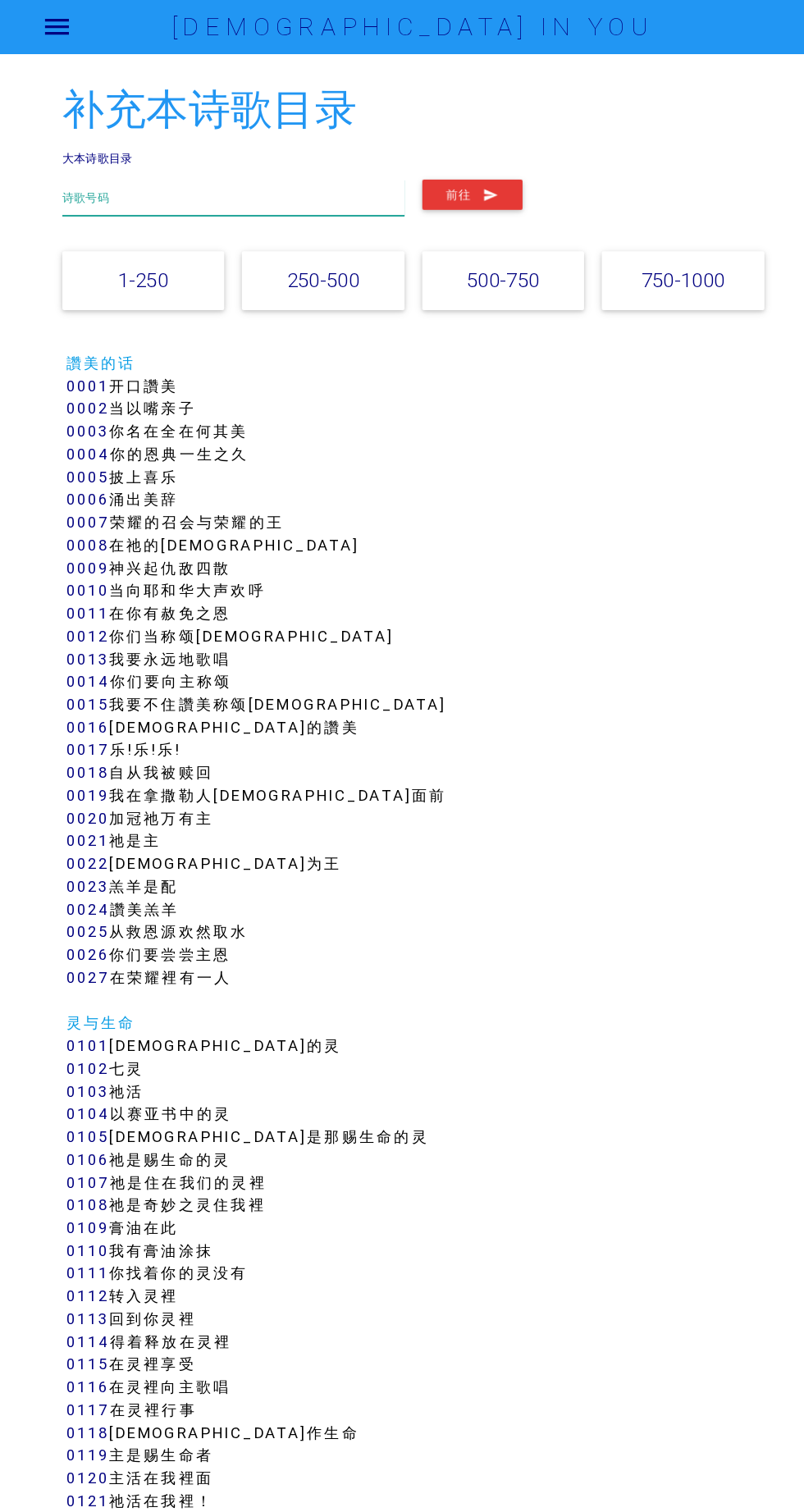
click at [179, 194] on input "text" at bounding box center [227, 191] width 333 height 35
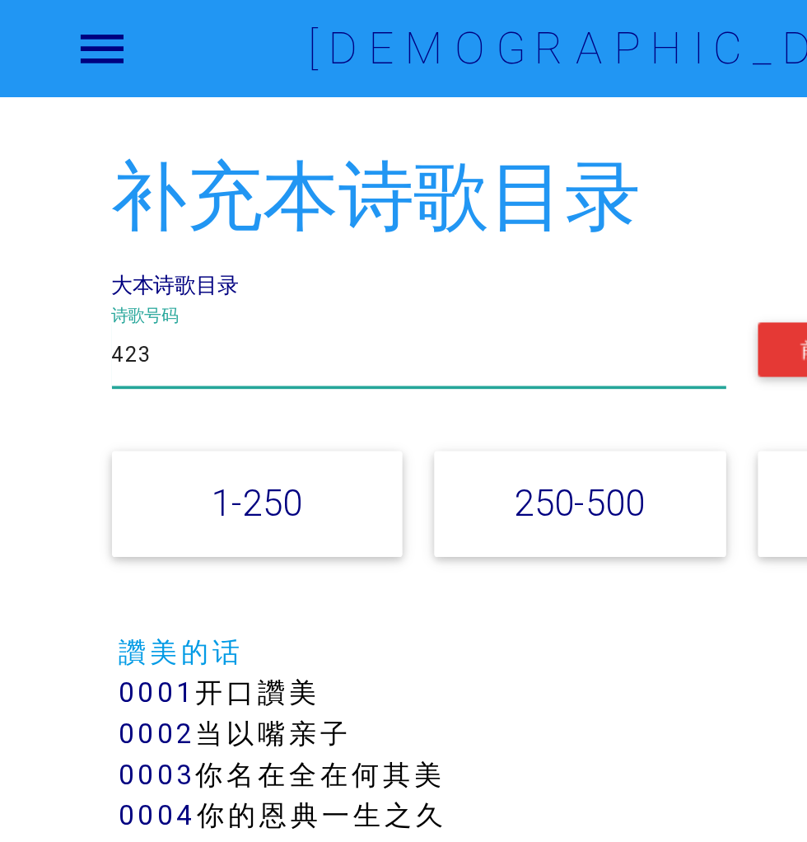
type input "423"
click at [413, 175] on button "前往" at bounding box center [462, 190] width 98 height 30
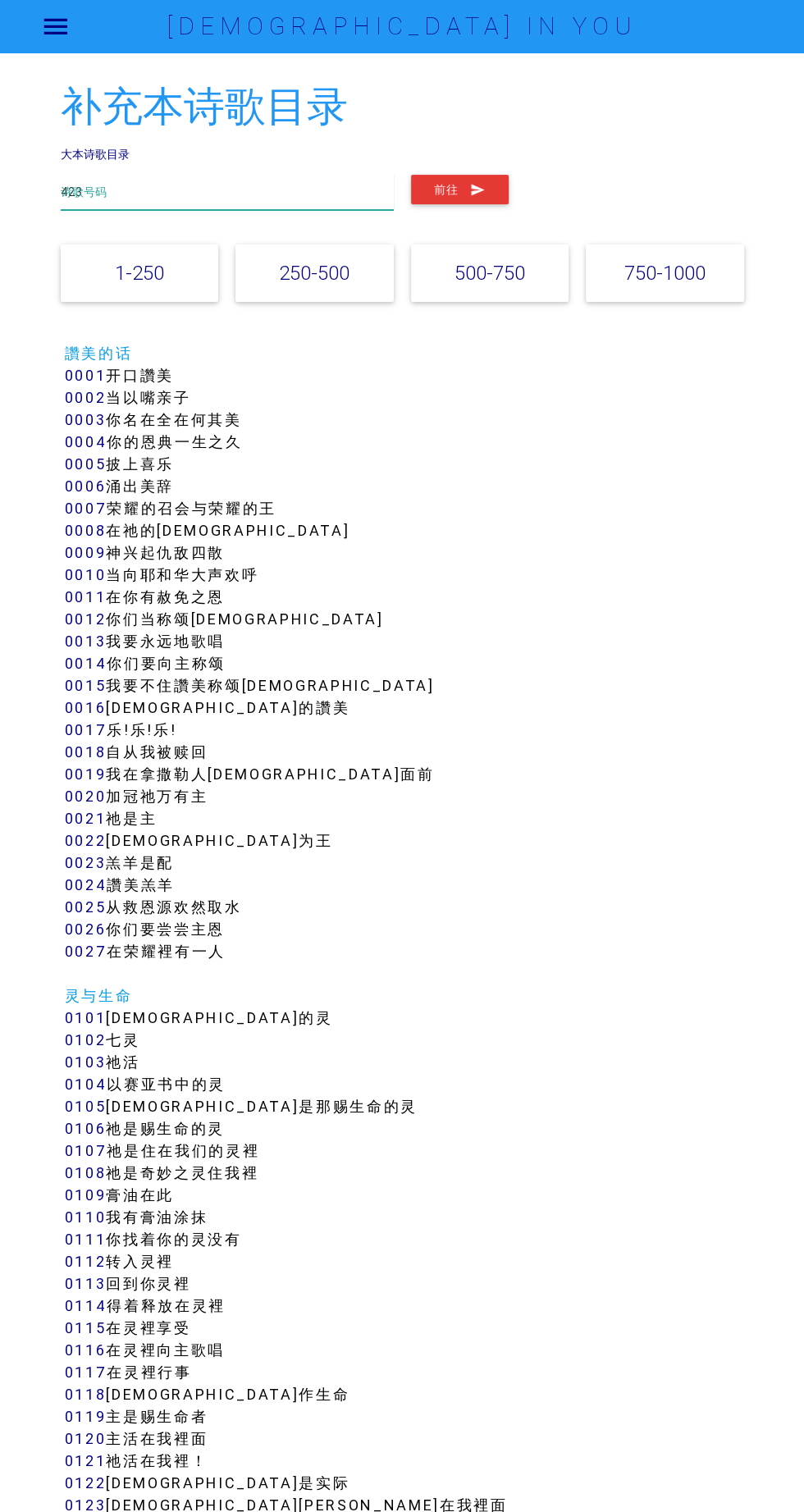
click at [173, 197] on input "423" at bounding box center [227, 191] width 333 height 35
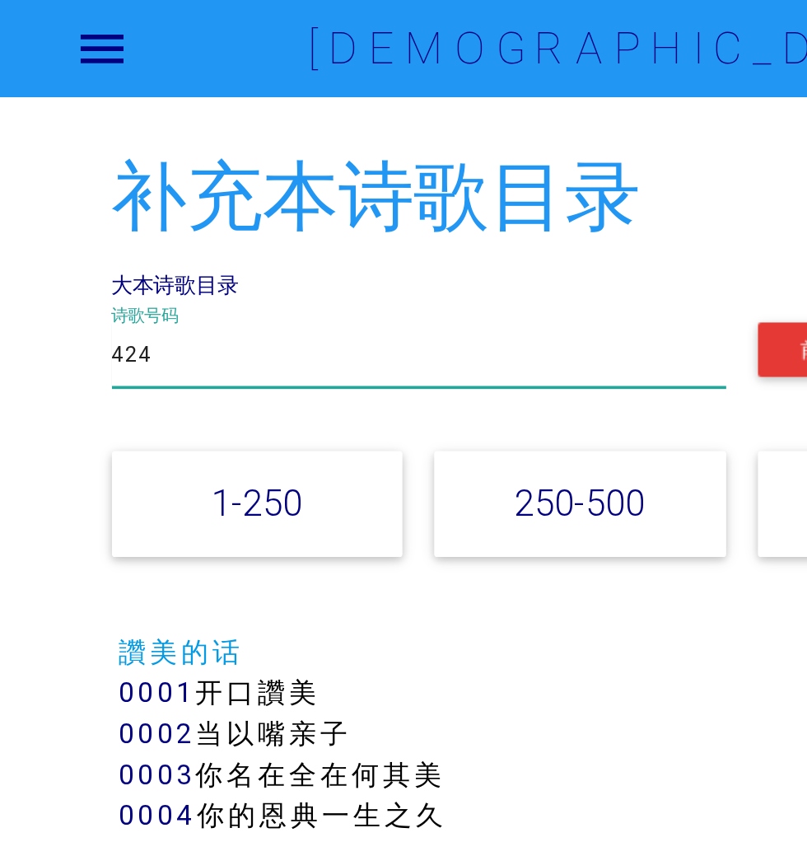
type input "424"
click at [413, 175] on button "前往" at bounding box center [462, 190] width 98 height 30
